Goal: Navigation & Orientation: Understand site structure

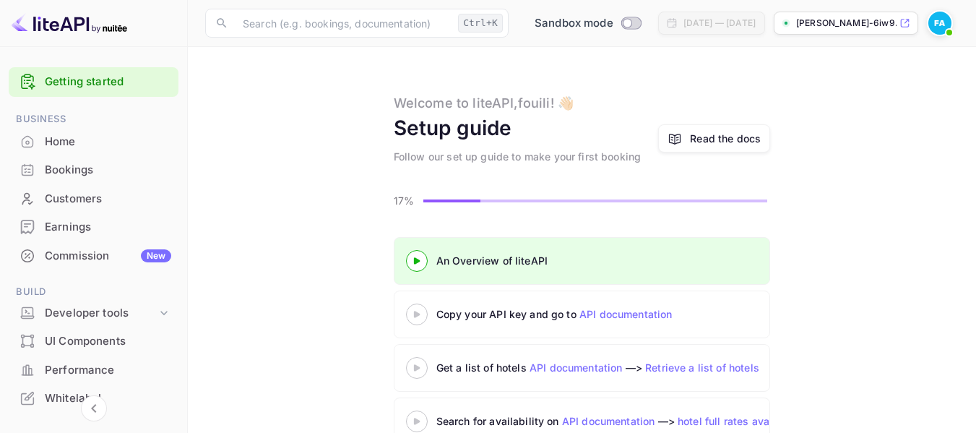
click at [421, 109] on div "Welcome to [GEOGRAPHIC_DATA], fouili ! 👋🏻" at bounding box center [484, 103] width 180 height 20
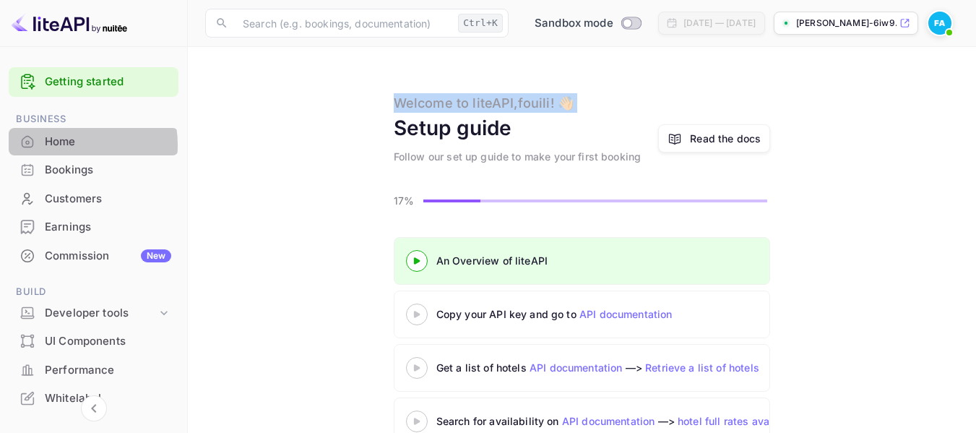
click at [60, 145] on div "Home" at bounding box center [108, 142] width 126 height 17
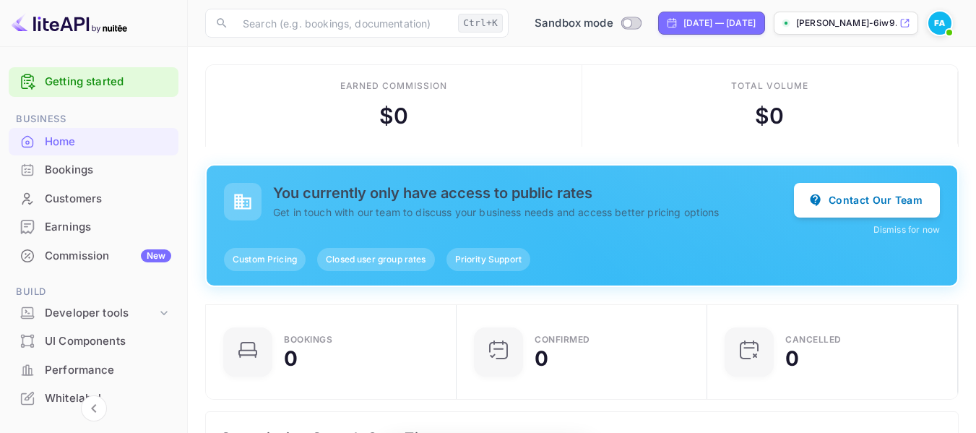
scroll to position [224, 231]
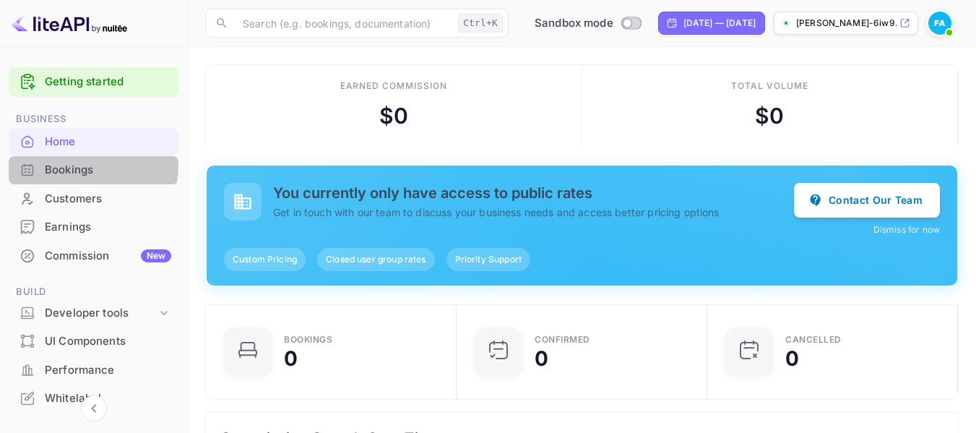
click at [88, 166] on div "Bookings" at bounding box center [108, 170] width 126 height 17
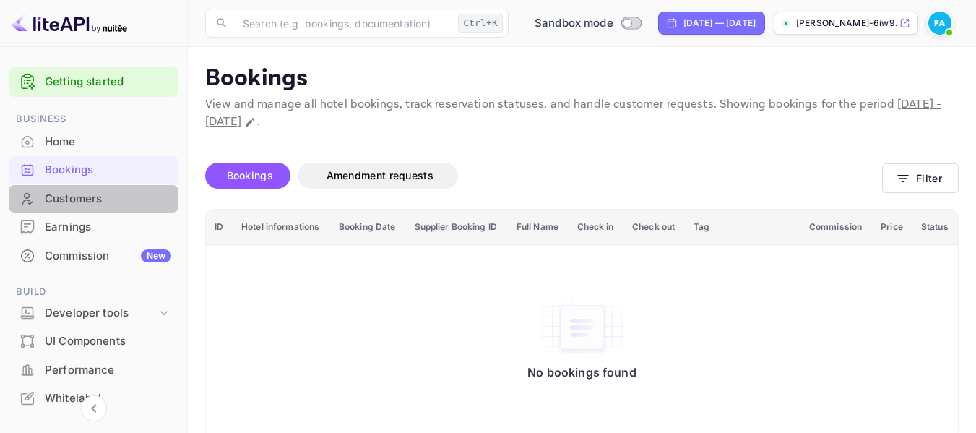
click at [111, 187] on div "Customers" at bounding box center [94, 199] width 170 height 28
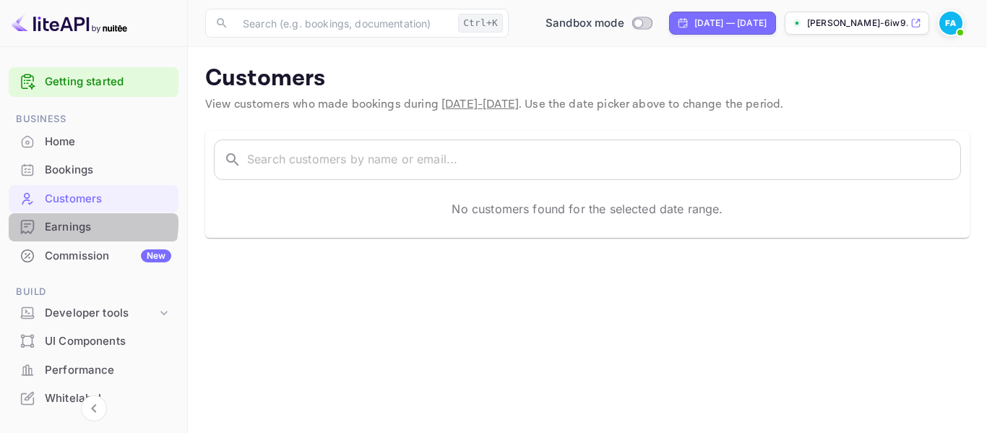
click at [82, 223] on div "Earnings" at bounding box center [108, 227] width 126 height 17
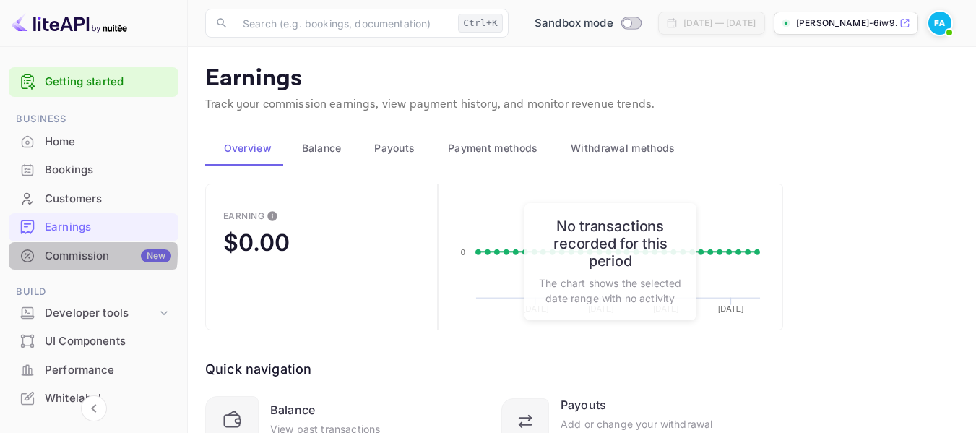
click at [82, 254] on div "Commission New" at bounding box center [108, 256] width 126 height 17
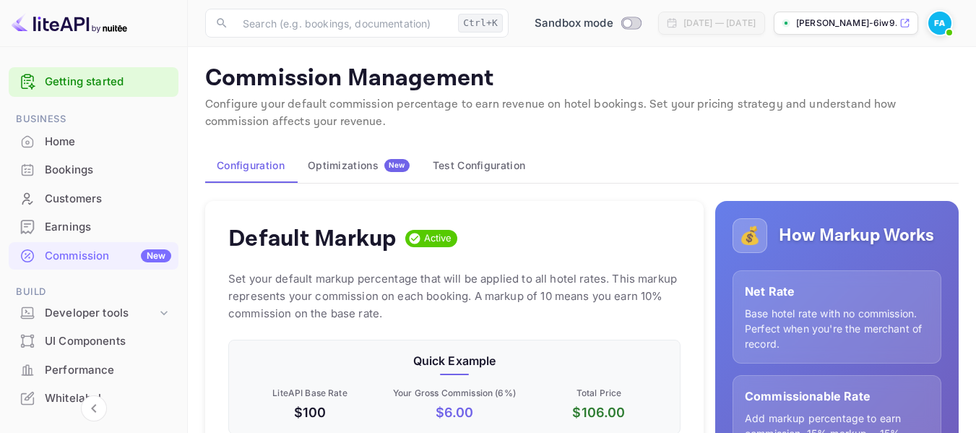
scroll to position [246, 441]
